Goal: Task Accomplishment & Management: Use online tool/utility

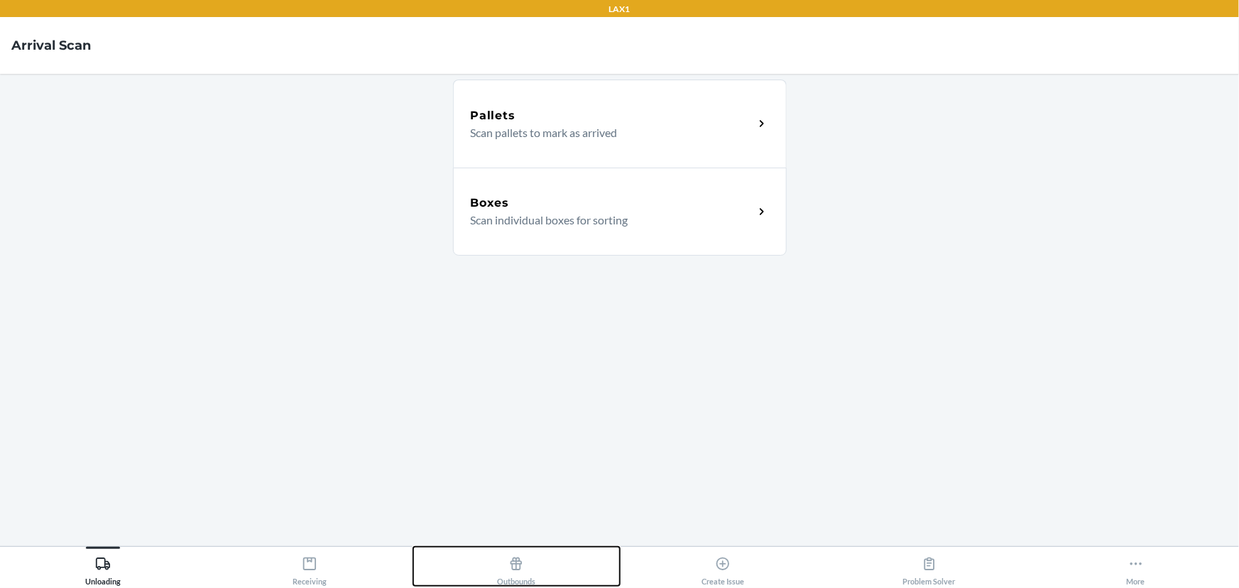
click at [511, 556] on icon at bounding box center [516, 564] width 16 height 16
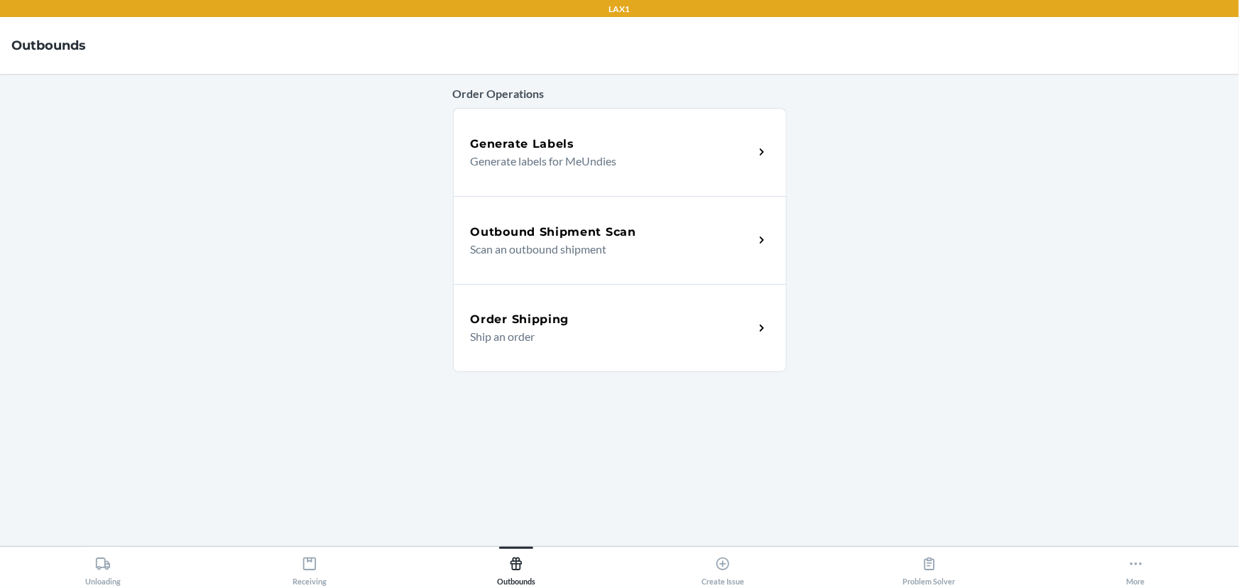
click at [629, 126] on div "Generate Labels Generate labels for MeUndies" at bounding box center [620, 152] width 334 height 88
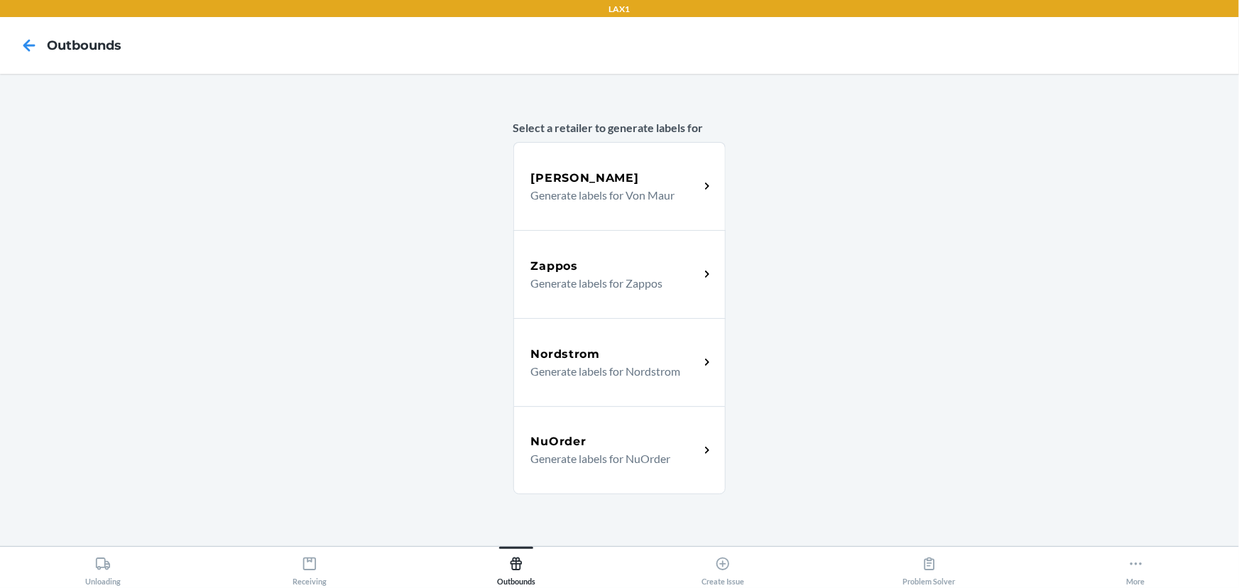
click at [602, 292] on div "Zappos Generate labels for Zappos" at bounding box center [619, 274] width 213 height 88
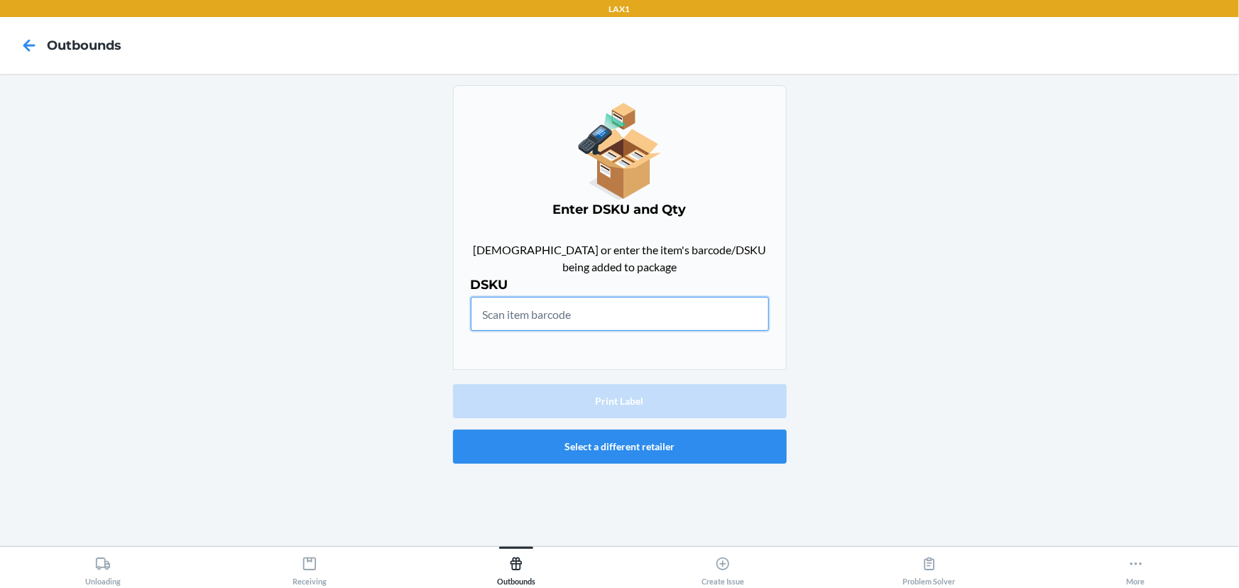
click at [647, 307] on input "text" at bounding box center [620, 314] width 298 height 34
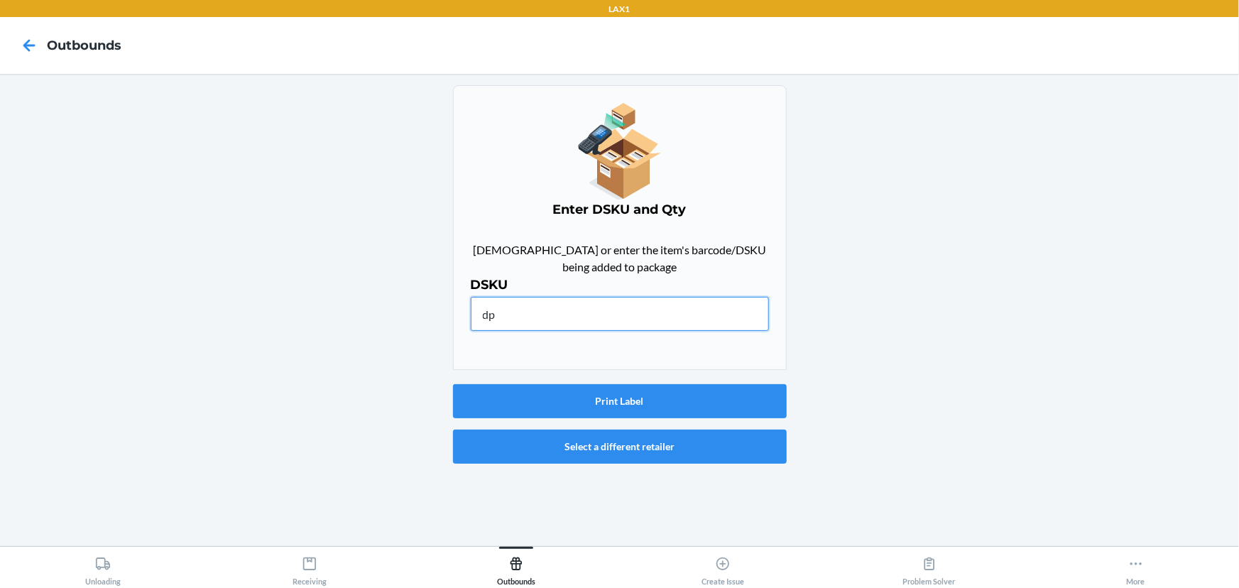
type input "d"
type input "DPKNPDYPEUV"
click at [645, 402] on button "Print Label" at bounding box center [620, 401] width 334 height 34
click at [630, 302] on input "DPKNPDYPEUV" at bounding box center [620, 314] width 298 height 34
click at [628, 302] on input "DPKNPDYPEUV" at bounding box center [620, 314] width 298 height 34
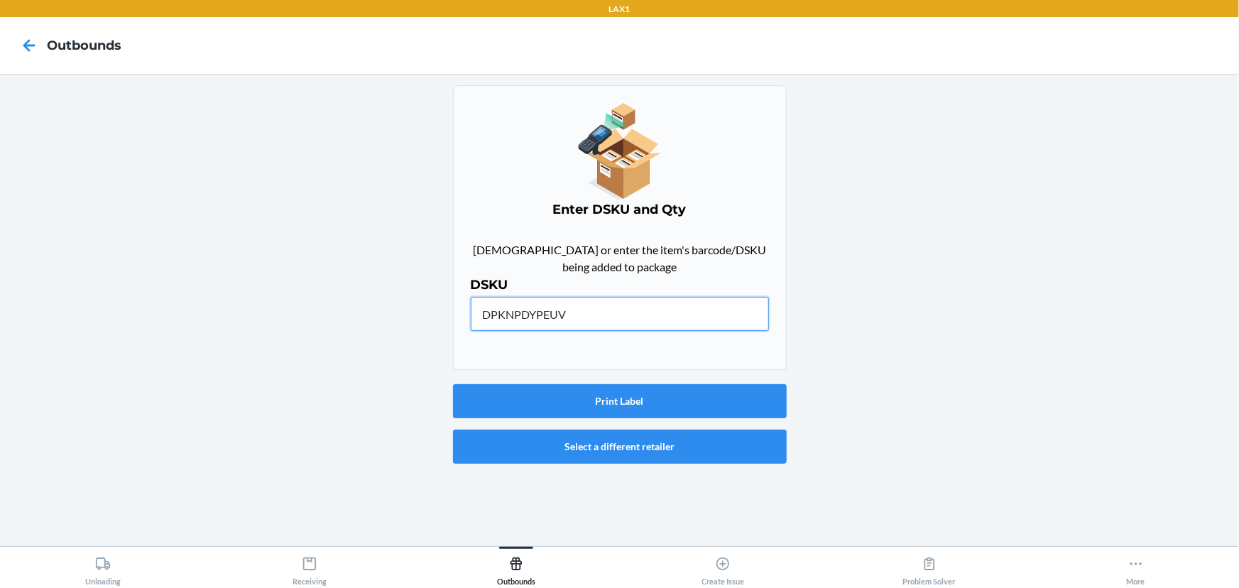
click at [628, 302] on input "DPKNPDYPEUV" at bounding box center [620, 314] width 298 height 34
type input "DVANNGZS8F7"
click at [618, 405] on button "Print Label" at bounding box center [620, 401] width 334 height 34
